Goal: Communication & Community: Answer question/provide support

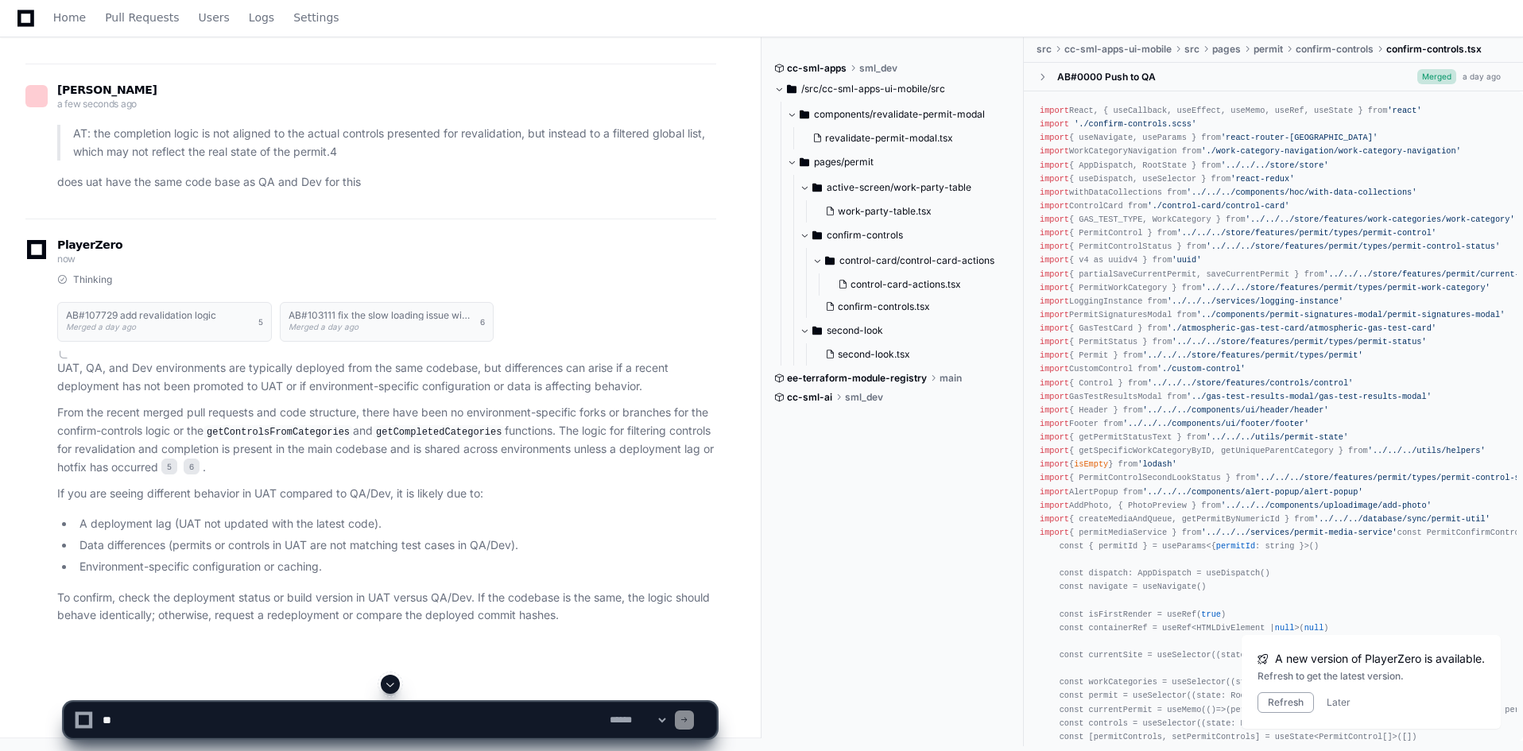
scroll to position [8489, 0]
click at [406, 724] on textarea at bounding box center [352, 720] width 507 height 35
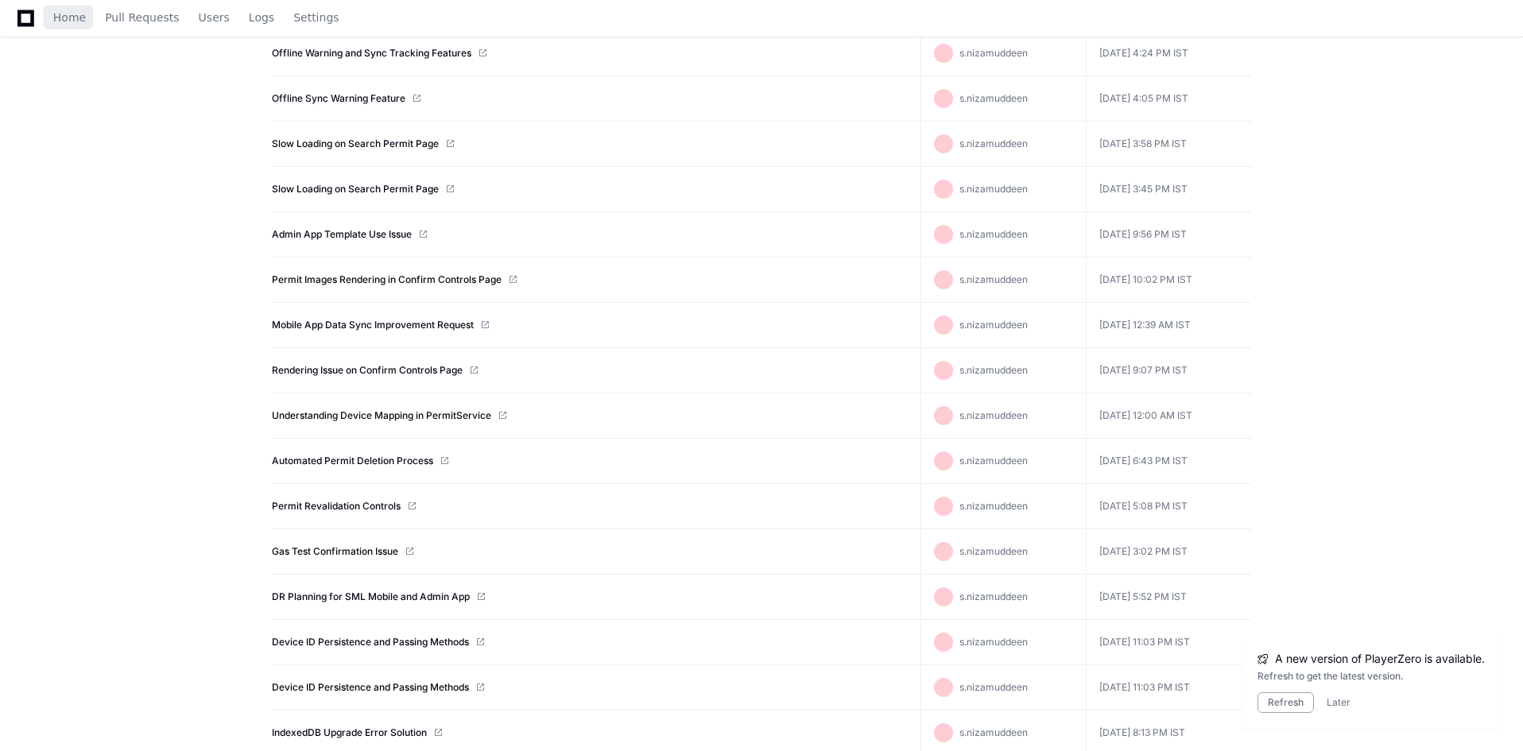
scroll to position [424, 0]
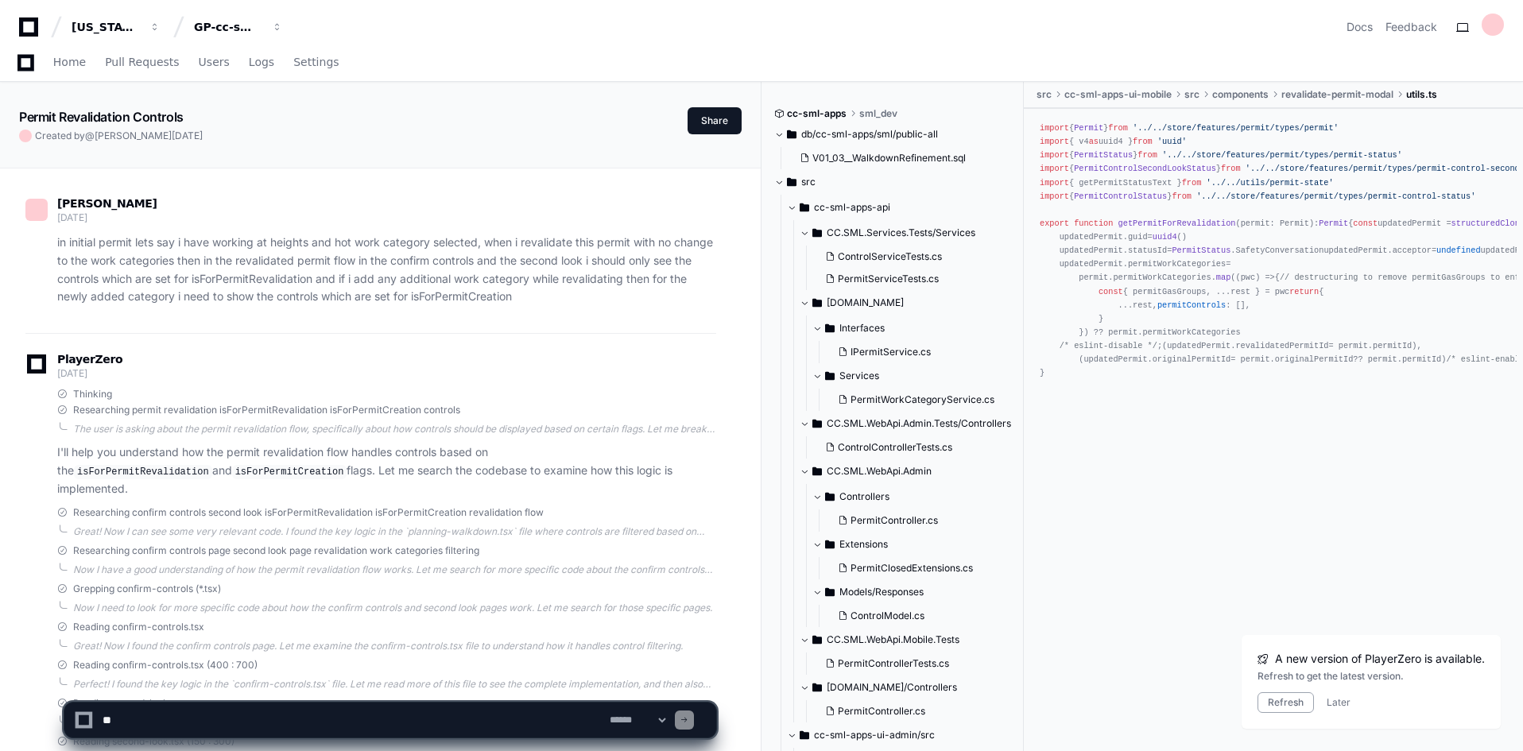
scroll to position [11664, 0]
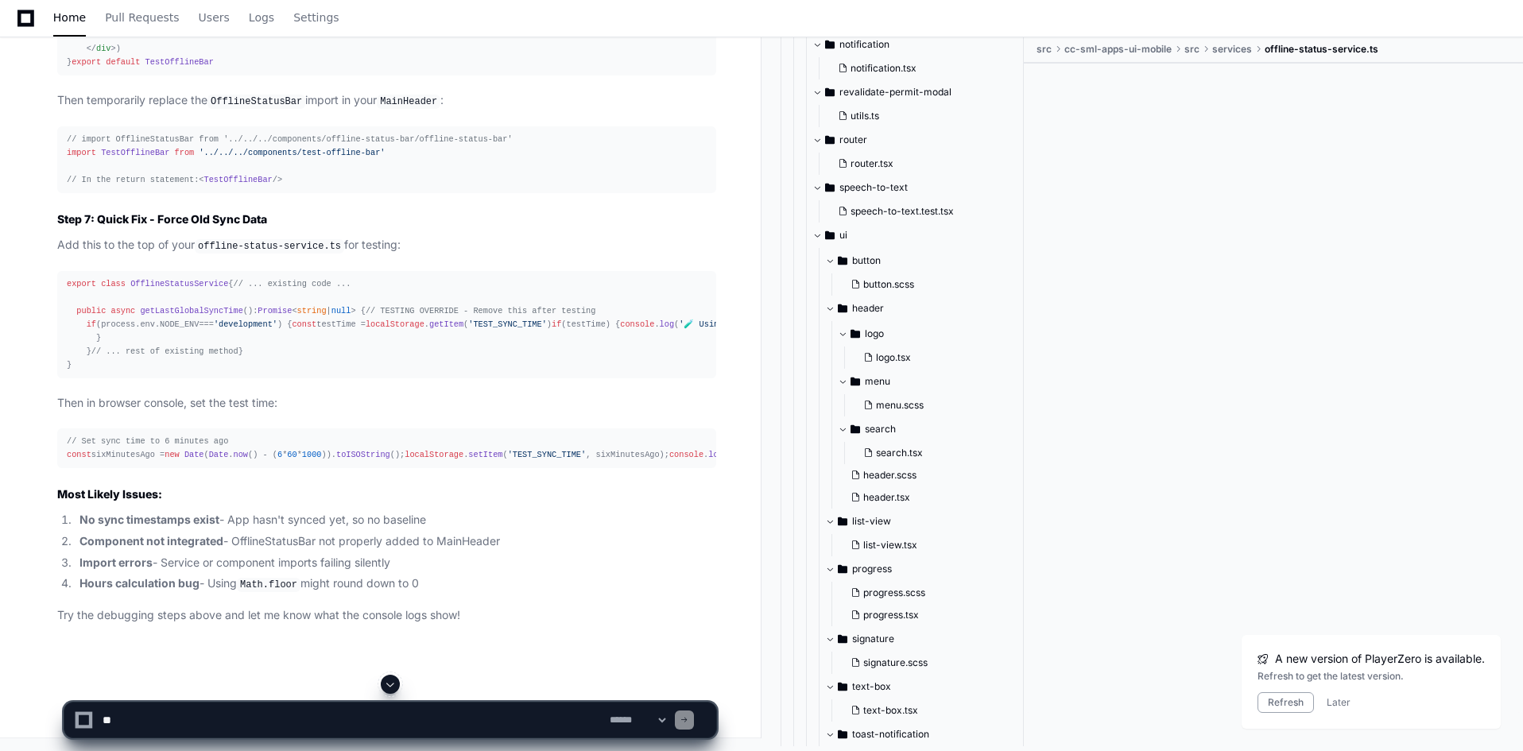
scroll to position [31504, 0]
click at [404, 720] on textarea at bounding box center [352, 720] width 507 height 35
type textarea "*"
drag, startPoint x: 325, startPoint y: 724, endPoint x: 111, endPoint y: 723, distance: 213.9
click at [111, 723] on textarea at bounding box center [352, 720] width 507 height 35
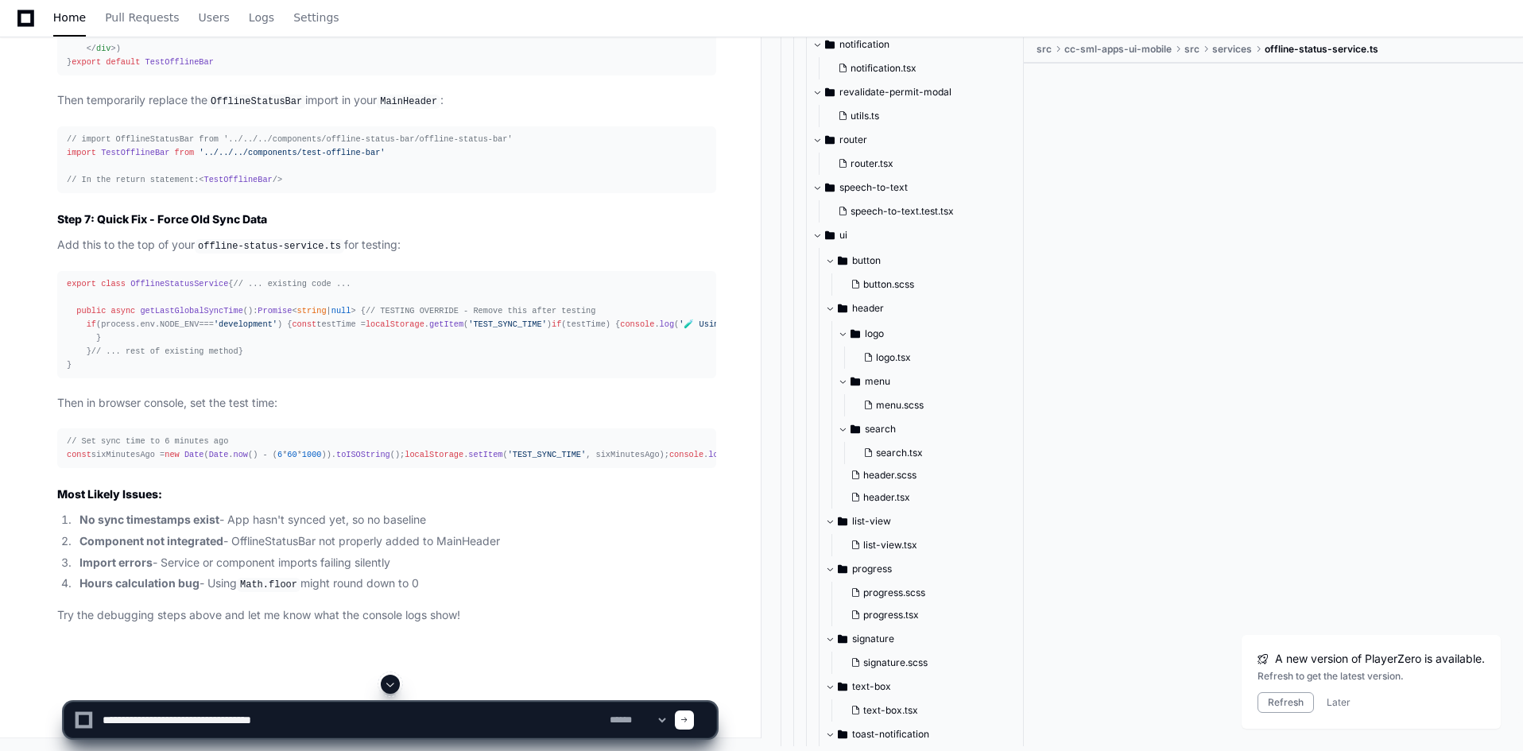
scroll to position [28642, 0]
click at [356, 727] on textarea at bounding box center [352, 720] width 507 height 35
click at [531, 720] on textarea at bounding box center [352, 720] width 507 height 35
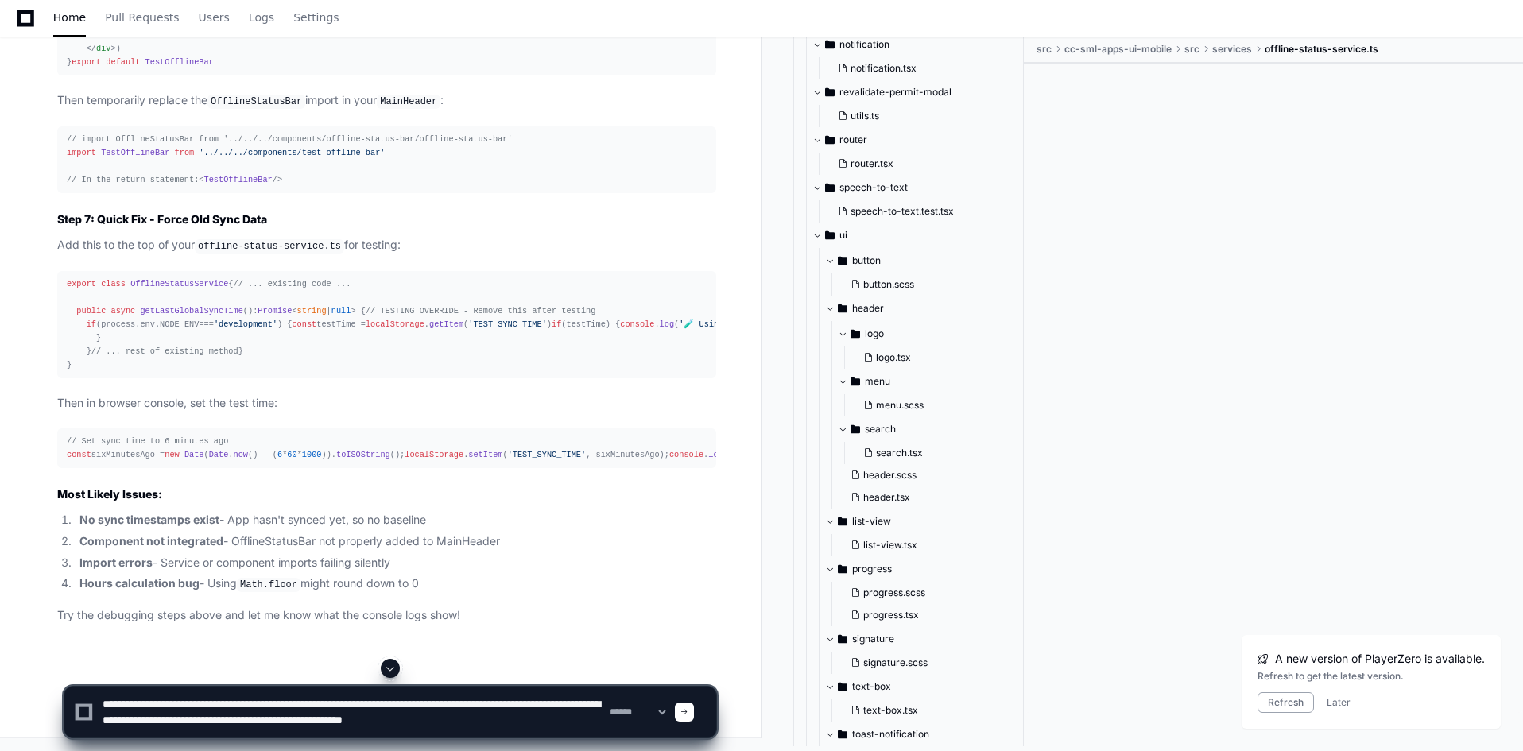
scroll to position [5, 0]
type textarea "**********"
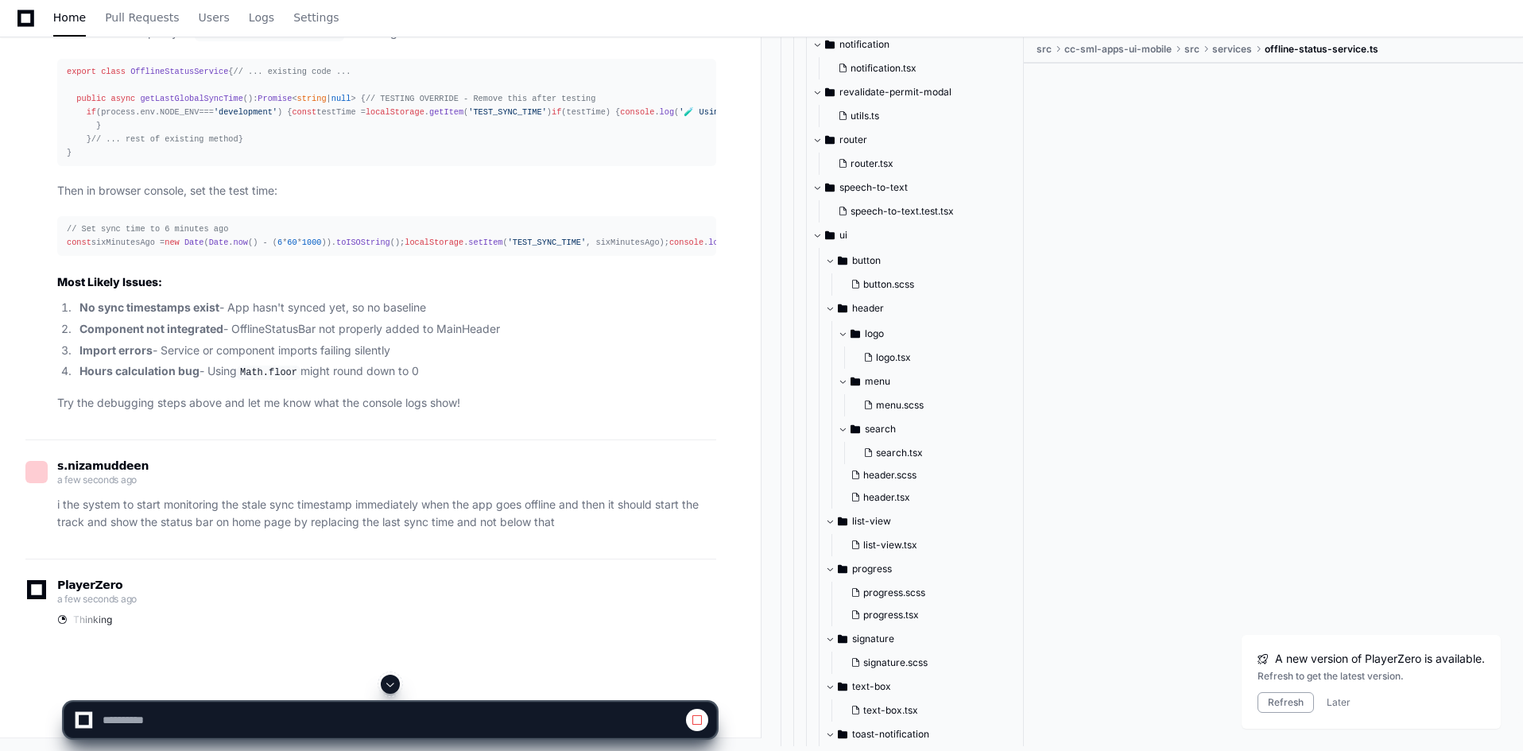
scroll to position [28521, 0]
click at [390, 681] on span at bounding box center [390, 684] width 13 height 13
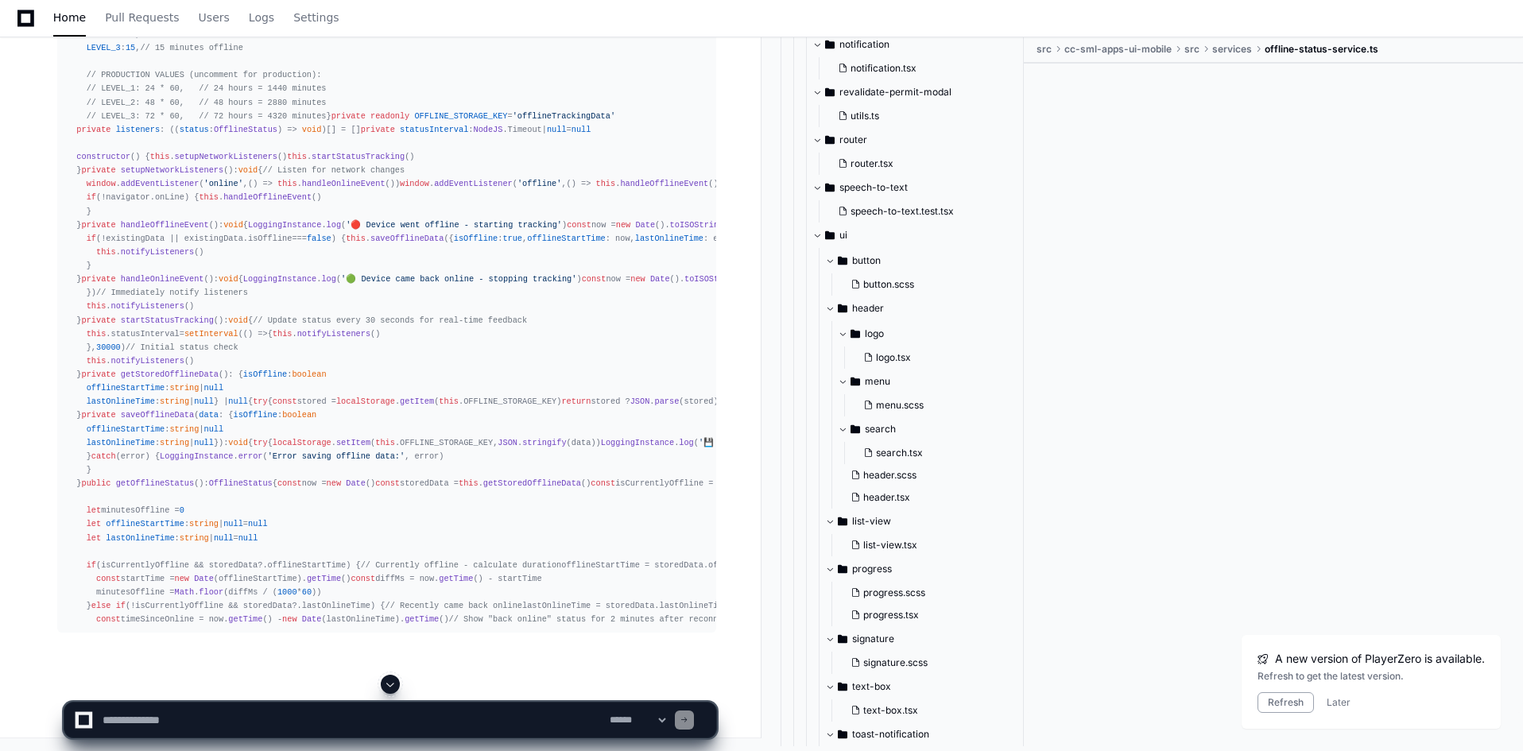
scroll to position [34583, 0]
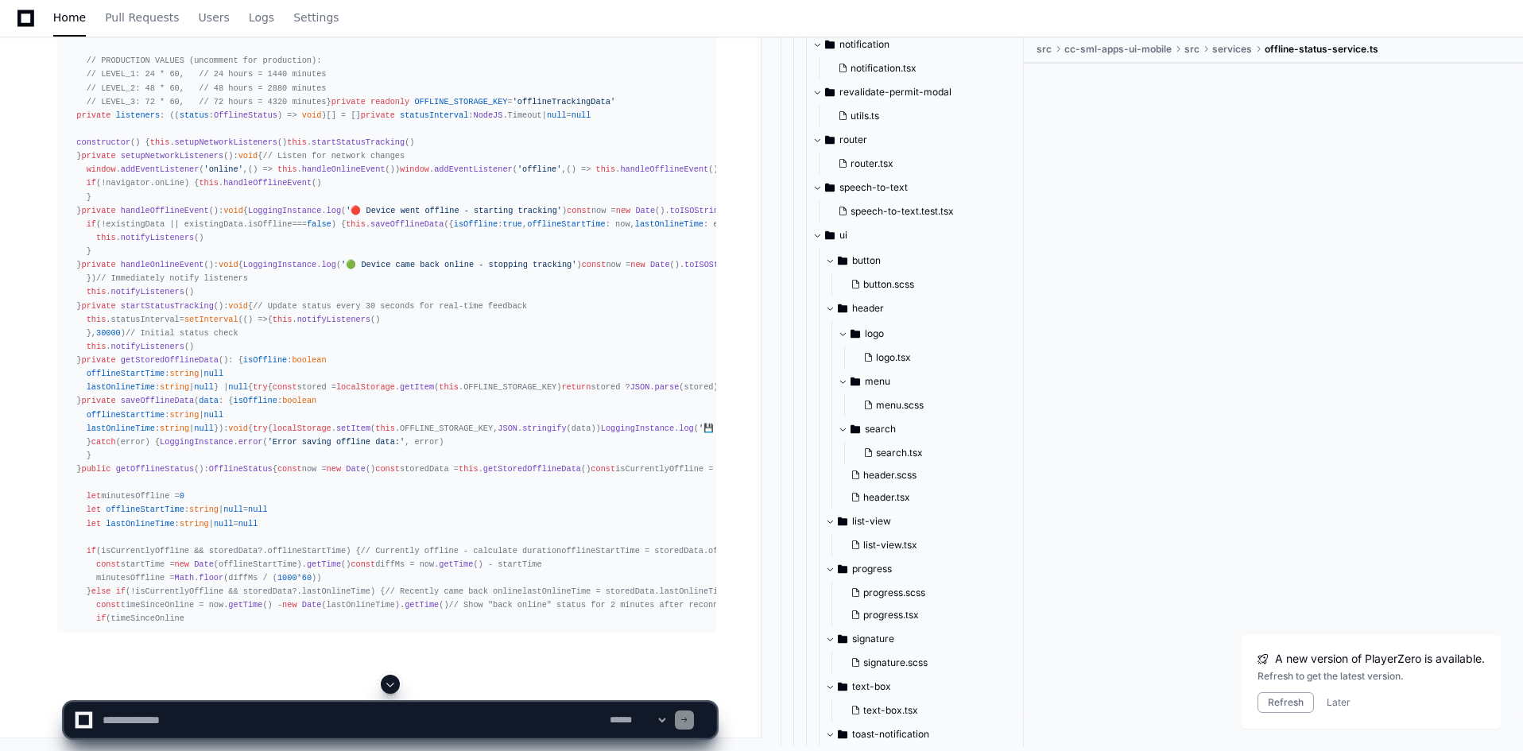
click at [389, 684] on span at bounding box center [390, 684] width 13 height 13
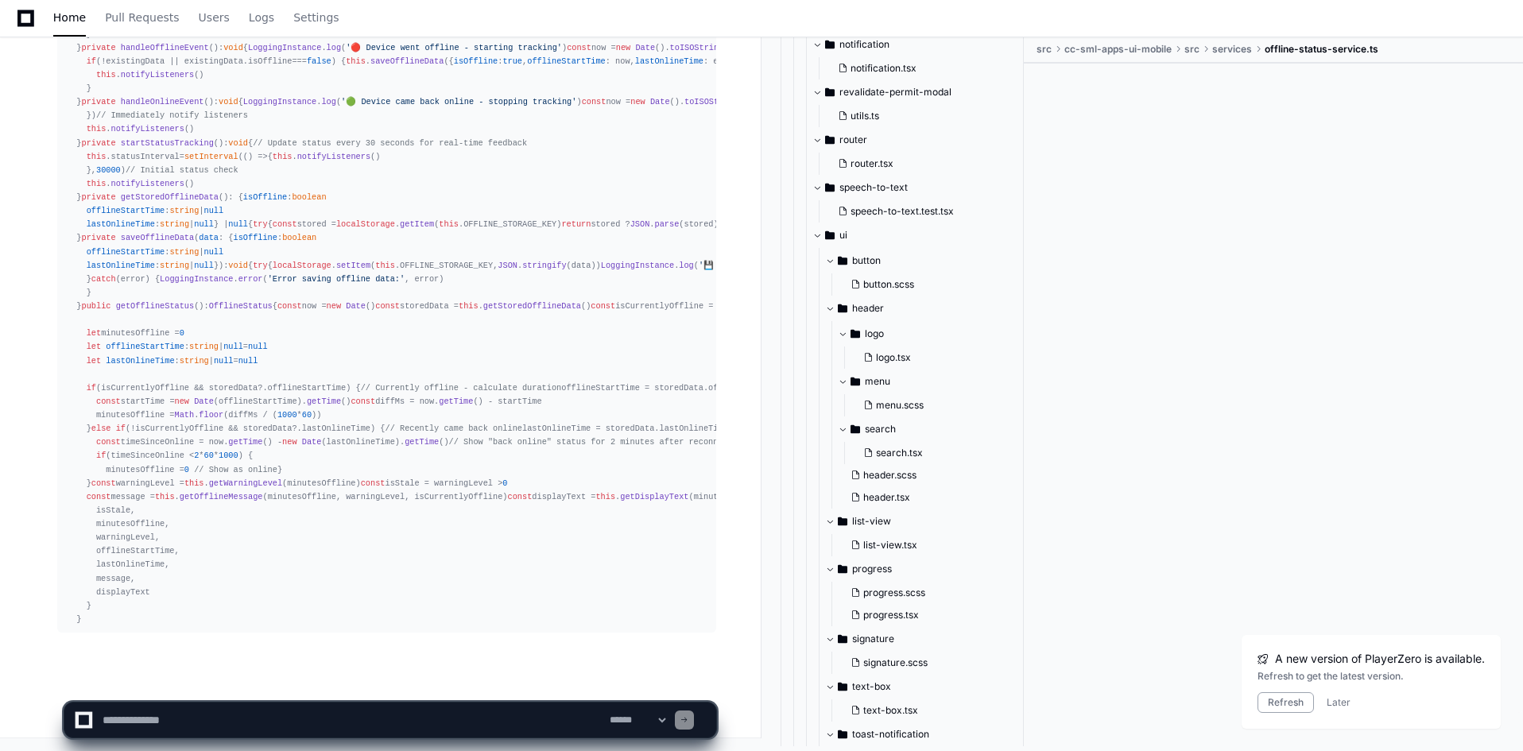
scroll to position [36177, 0]
